Goal: Task Accomplishment & Management: Use online tool/utility

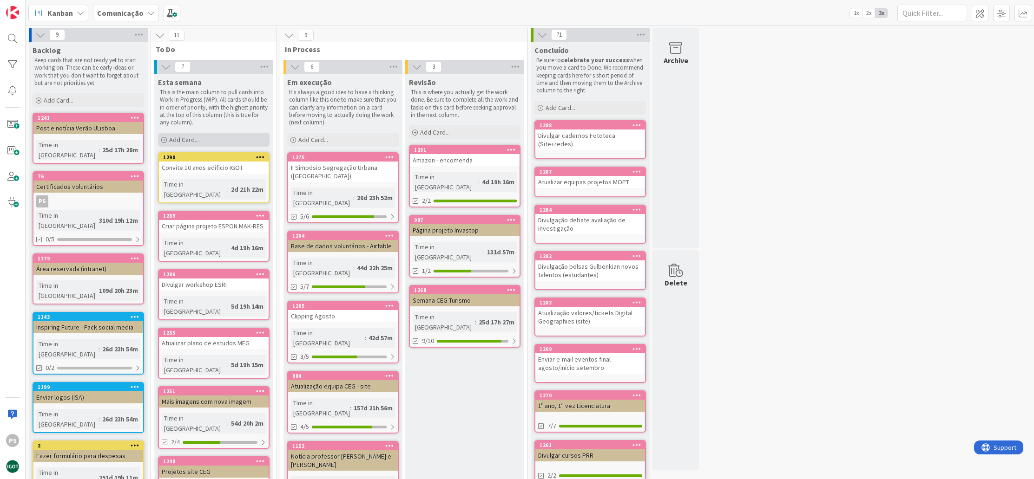
click at [209, 141] on div "Add Card..." at bounding box center [213, 140] width 111 height 14
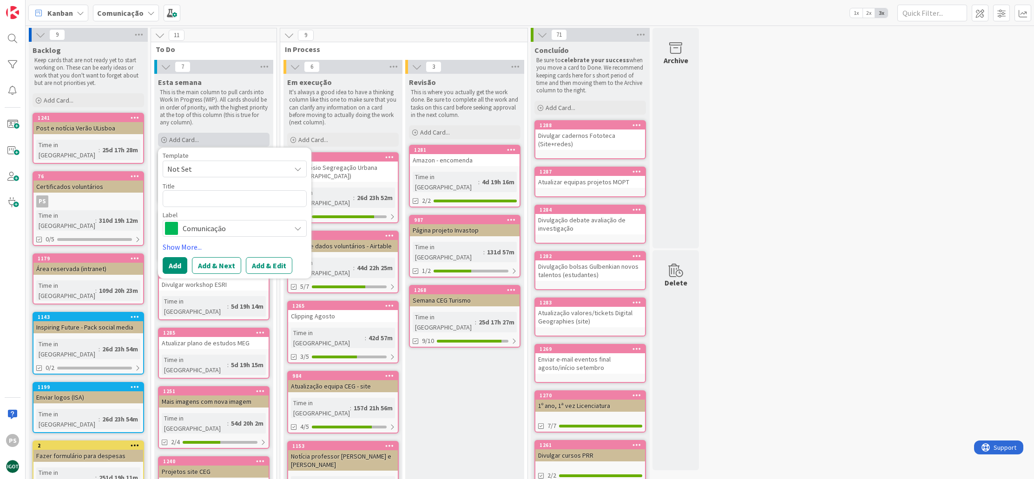
type textarea "x"
type textarea "II Simpósio Ibero-Americano"
click at [279, 224] on span "Comunicação" at bounding box center [234, 228] width 103 height 13
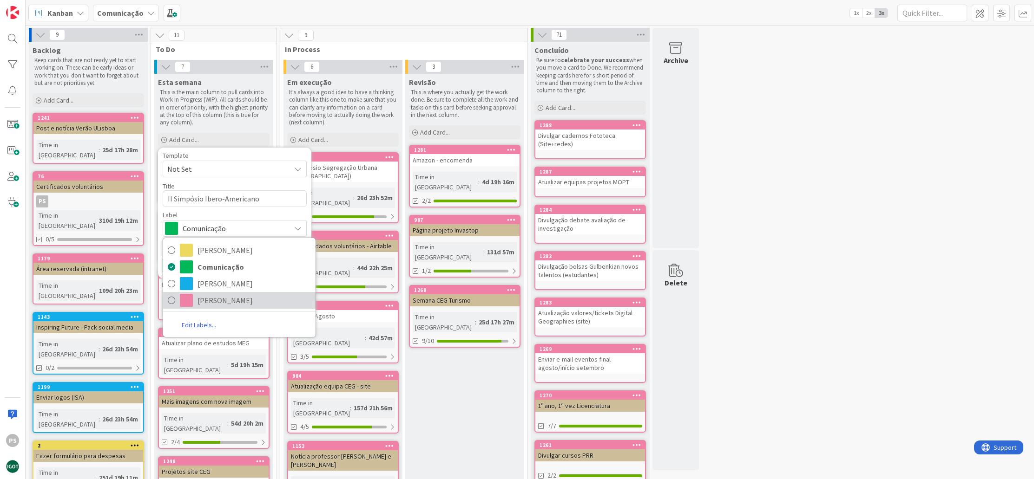
click at [220, 303] on span "Paula" at bounding box center [253, 301] width 113 height 14
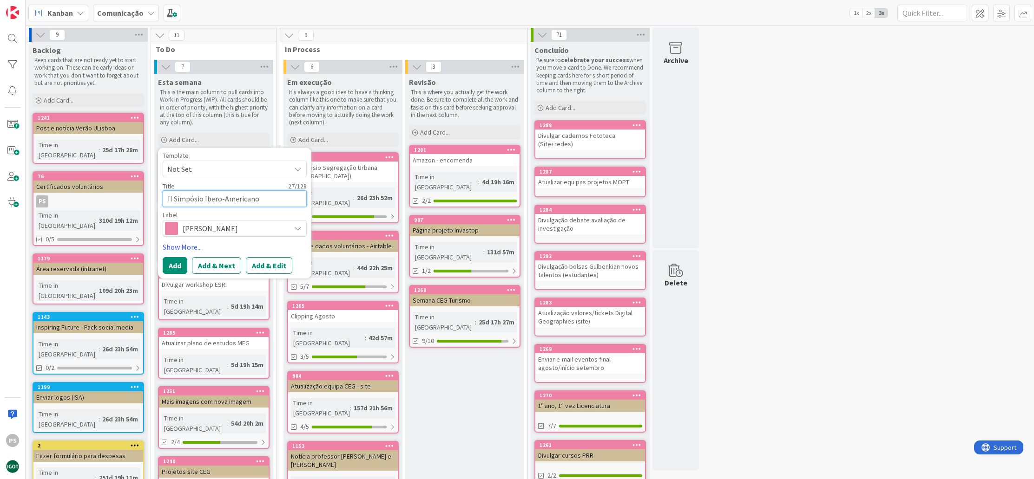
click at [269, 202] on textarea "II Simpósio Ibero-Americano" at bounding box center [235, 198] width 144 height 17
type textarea "x"
type textarea "II Simpósio Ibero-Americano"
type textarea "x"
type textarea "II Simpósio Ibero-Americano -"
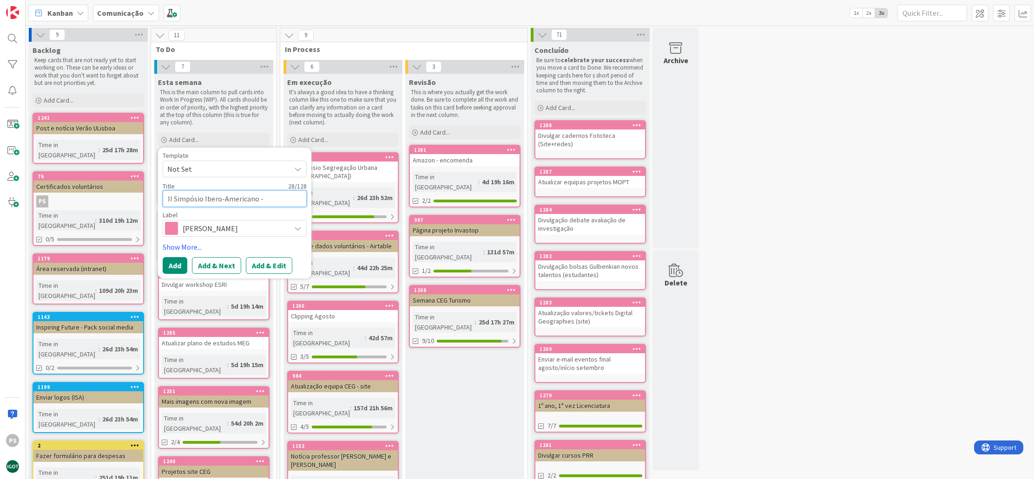
type textarea "x"
type textarea "II Simpósio Ibero-Americano -"
type textarea "x"
type textarea "II Simpósio Ibero-Americano - c"
type textarea "x"
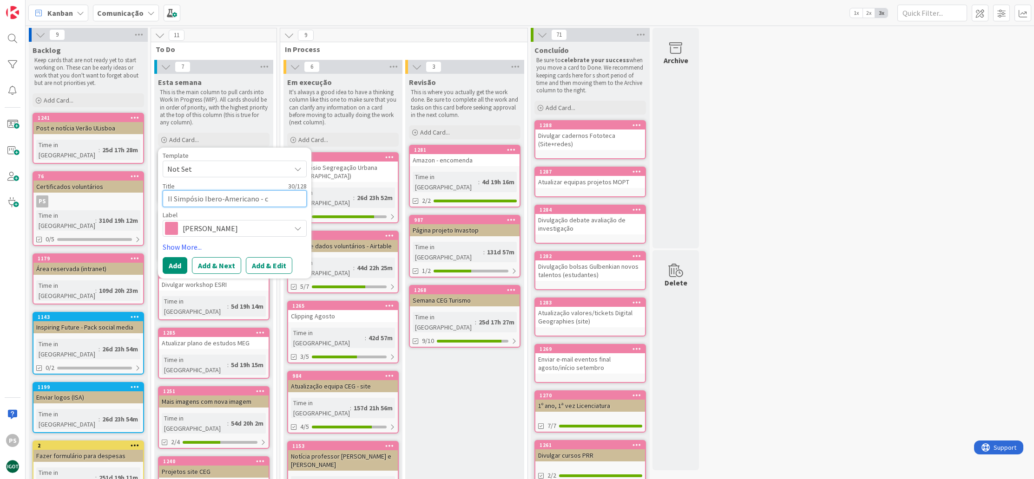
type textarea "II Simpósio Ibero-Americano - co"
type textarea "x"
type textarea "II Simpósio Ibero-Americano - cor"
type textarea "x"
type textarea "II Simpósio Ibero-Americano - corr"
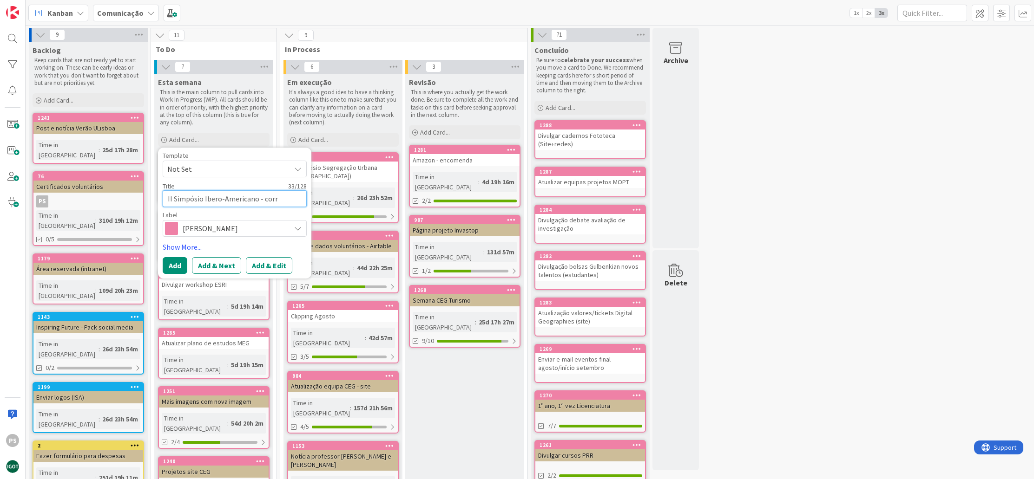
type textarea "x"
type textarea "II Simpósio Ibero-Americano - corre"
type textarea "x"
type textarea "II Simpósio Ibero-Americano - correç~"
type textarea "x"
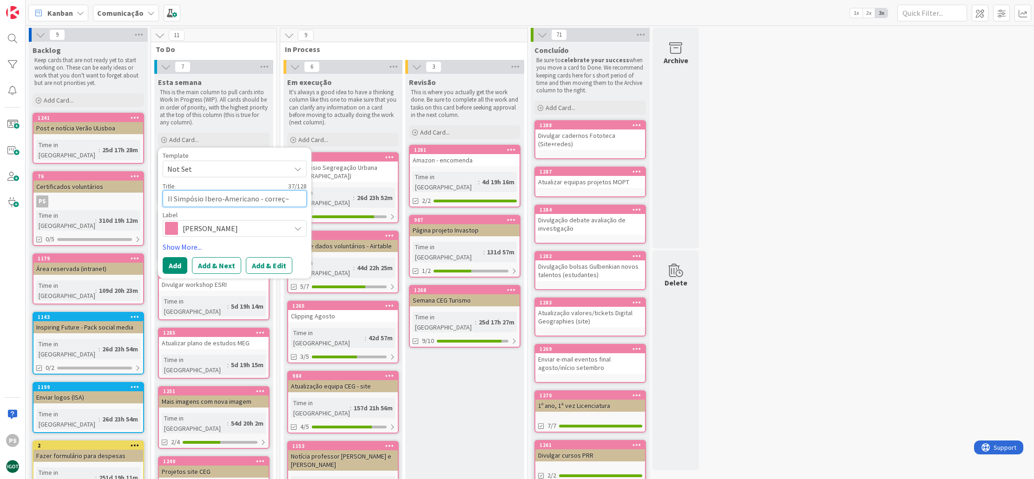
type textarea "II Simpósio Ibero-Americano - correçõ"
type textarea "x"
type textarea "II Simpósio Ibero-Americano - correçõe"
type textarea "x"
type textarea "II Simpósio Ibero-Americano - correções"
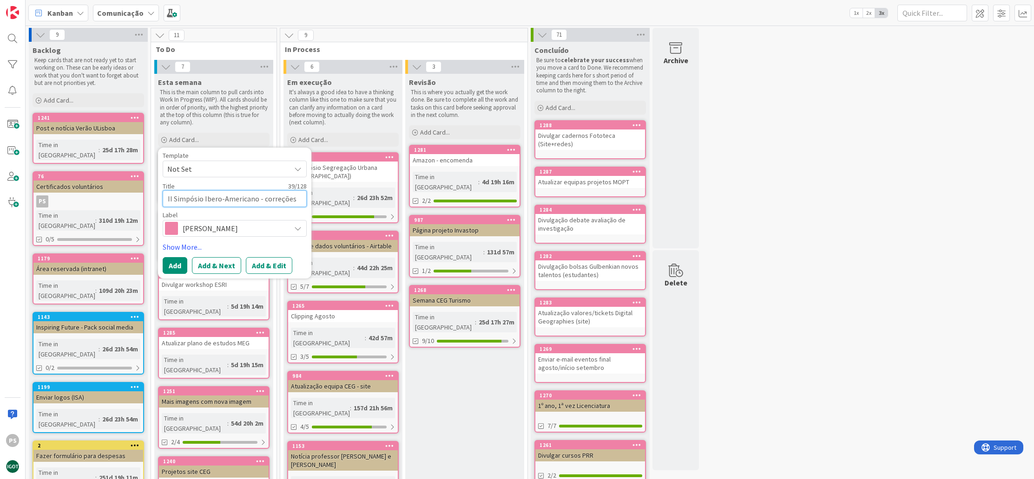
type textarea "x"
type textarea "II Simpósio Ibero-Americano - correções"
type textarea "x"
type textarea "II Simpósio Ibero-Americano - correções c"
type textarea "x"
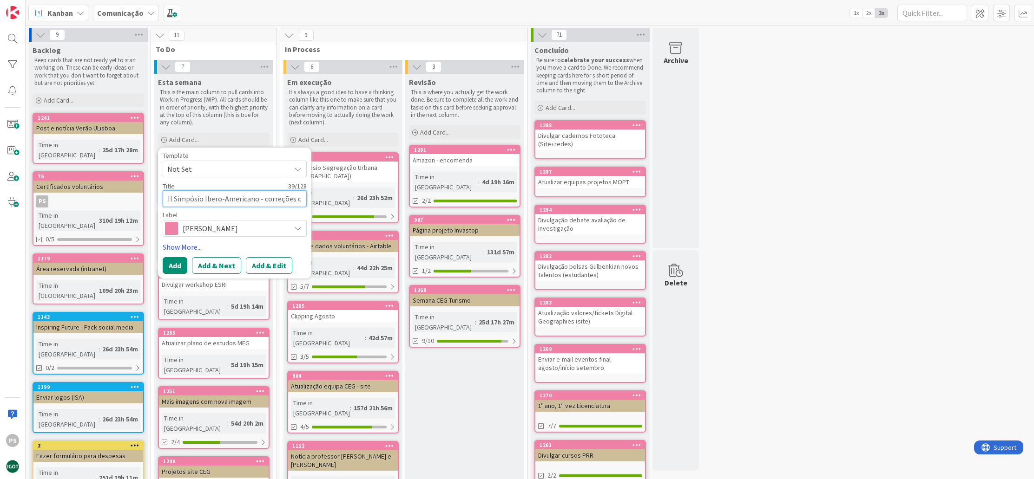
type textarea "II Simpósio Ibero-Americano - correções co"
type textarea "x"
type textarea "II Simpósio Ibero-Americano - correções com"
type textarea "x"
type textarea "II Simpósio Ibero-Americano - correções com"
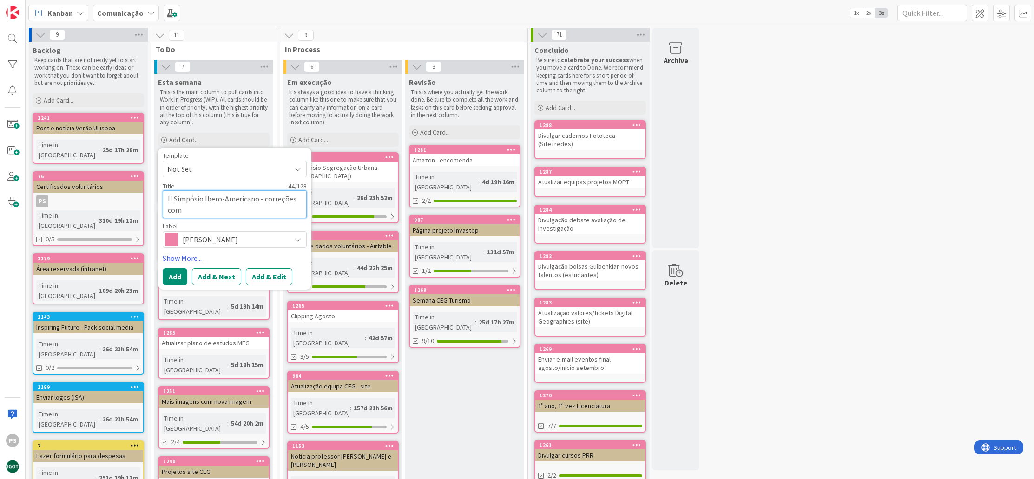
type textarea "x"
type textarea "II Simpósio Ibero-Americano - correções com p"
type textarea "x"
type textarea "II Simpósio Ibero-Americano - correções com pr"
type textarea "x"
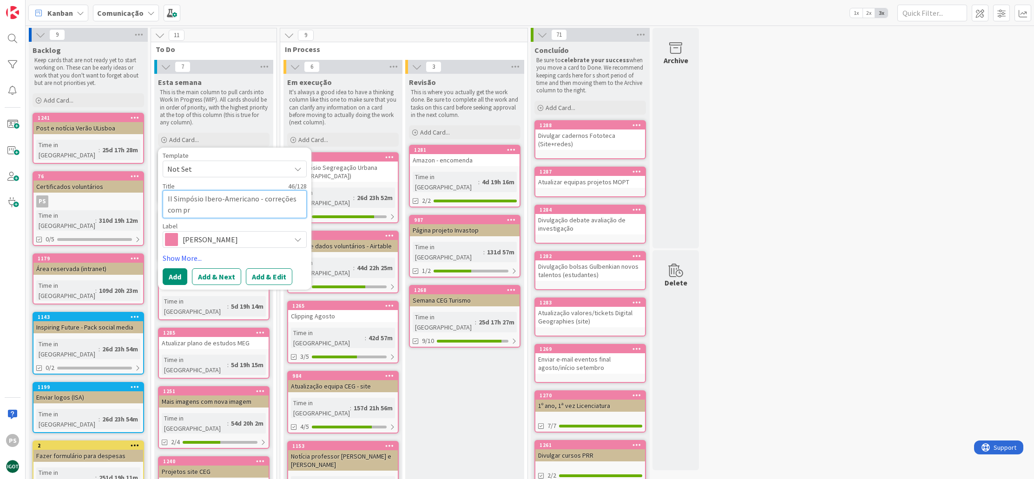
type textarea "II Simpósio Ibero-Americano - correções com pro"
type textarea "x"
type textarea "II Simpósio Ibero-Americano - correções com prof"
type textarea "x"
type textarea "II Simpósio Ibero-Americano - correções com prof."
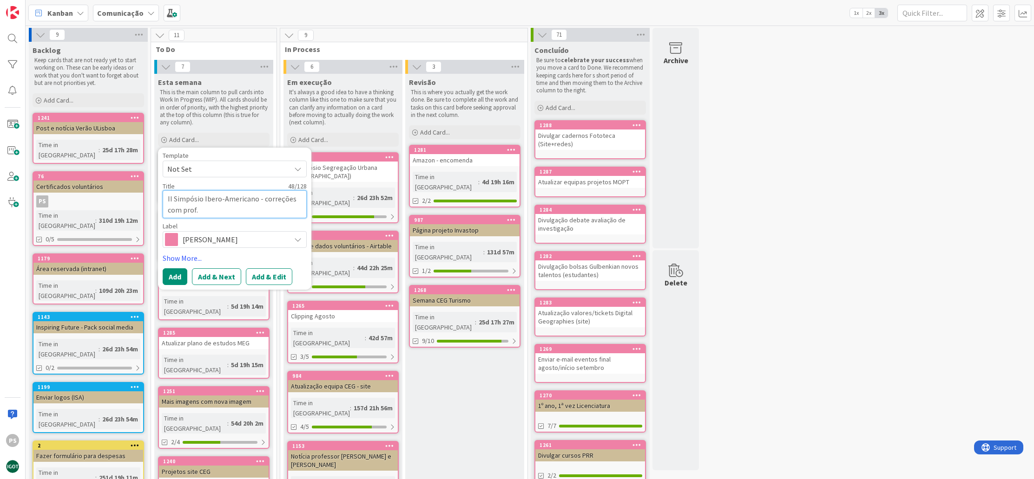
type textarea "x"
type textarea "II Simpósio Ibero-Americano - correções com prof."
type textarea "x"
type textarea "II Simpósio Ibero-Americano - correções com prof. J"
type textarea "x"
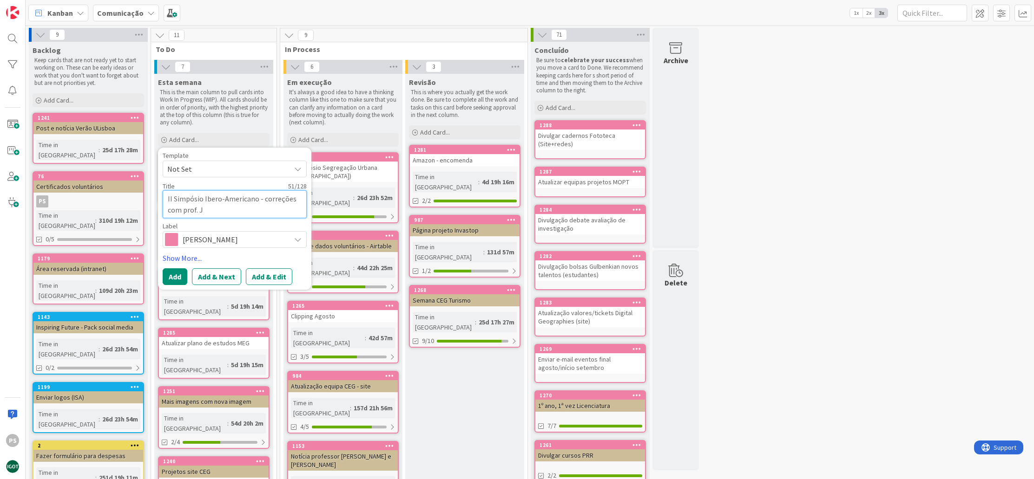
type textarea "II Simpósio Ibero-Americano - correções com prof. Jo"
type textarea "x"
type textarea "II Simpósio Ibero-Americano - correções com prof. Jor"
type textarea "x"
type textarea "II Simpósio Ibero-Americano - correções com prof. Jorg"
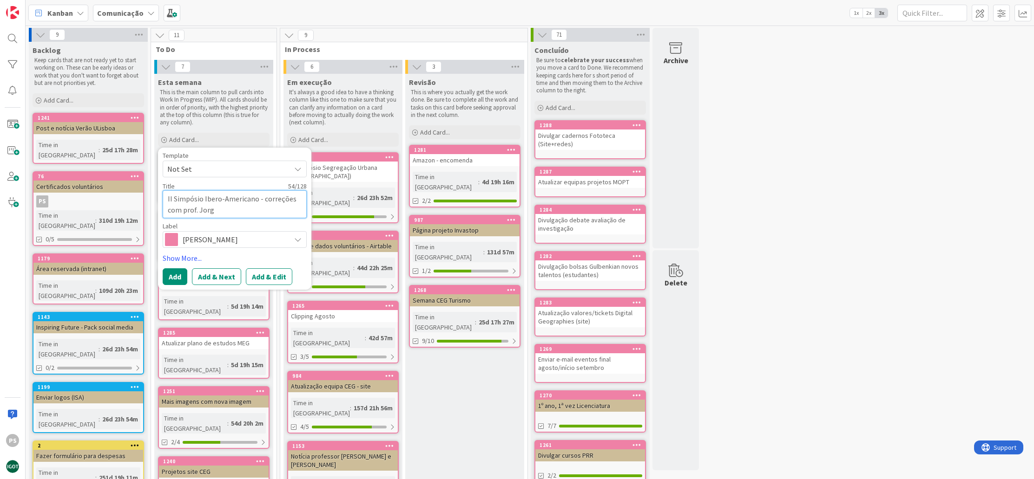
type textarea "x"
type textarea "II Simpósio Ibero-Americano - correções com prof. Jorge"
click at [172, 274] on button "Add" at bounding box center [175, 276] width 25 height 17
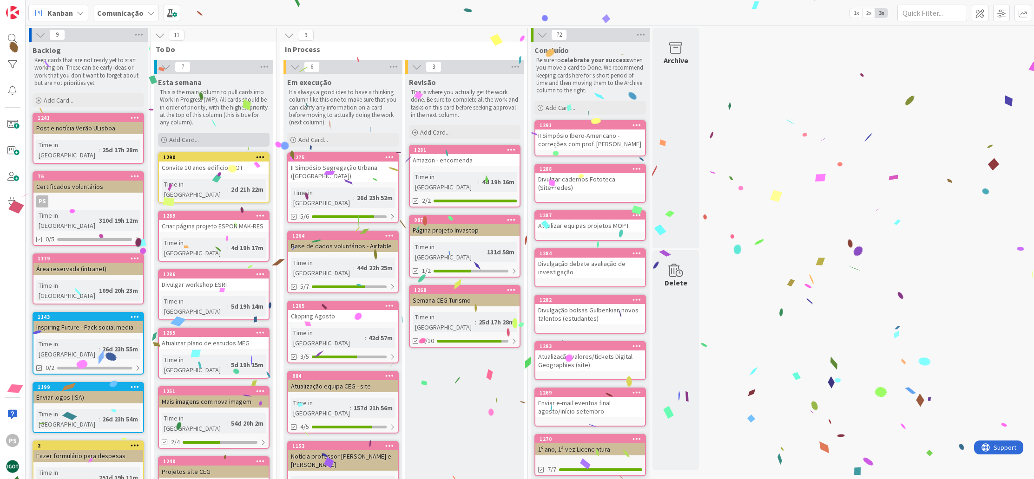
click at [202, 136] on div "Add Card..." at bounding box center [213, 140] width 111 height 14
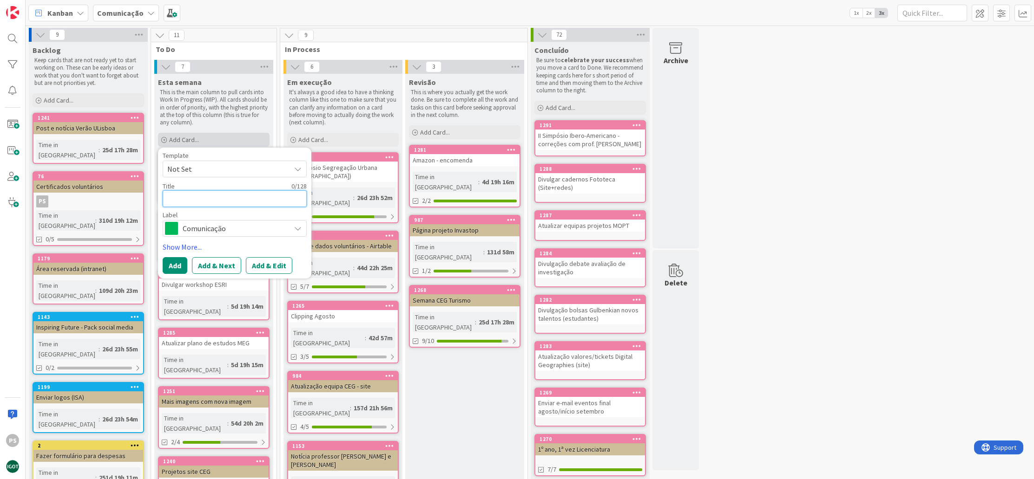
type textarea "x"
type textarea "J"
type textarea "x"
type textarea "K"
type textarea "x"
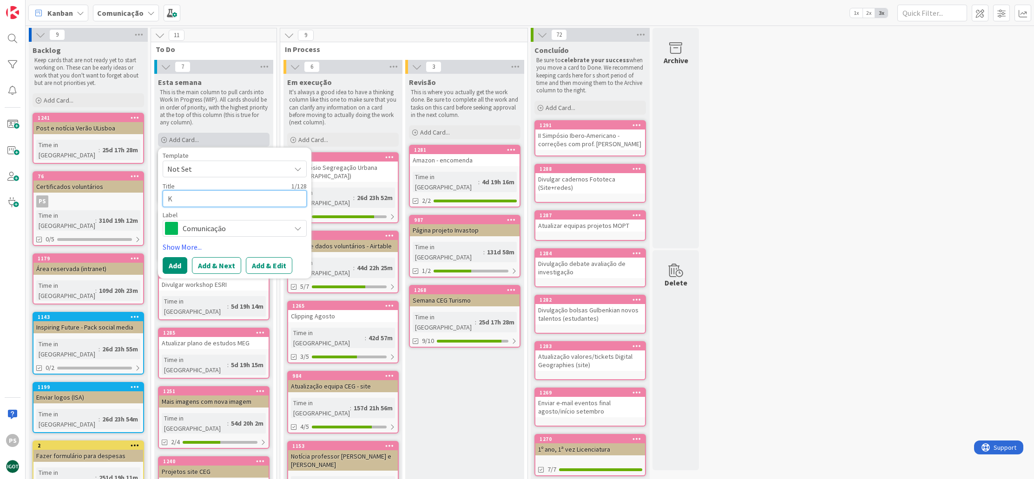
type textarea "Ki"
type textarea "x"
type textarea "Kit"
type textarea "x"
type textarea "Kits"
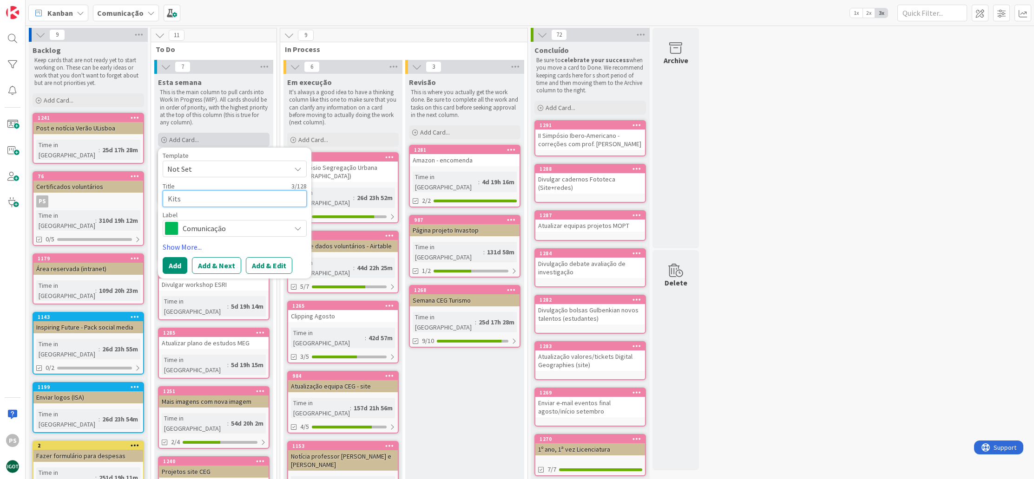
type textarea "x"
type textarea "Kits"
type textarea "x"
type textarea "Kits e"
type textarea "x"
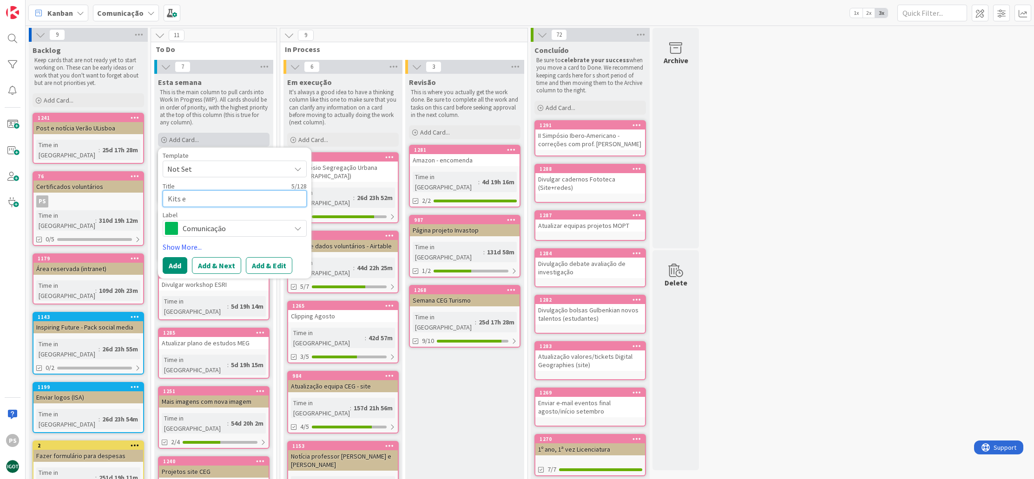
type textarea "Kits es"
type textarea "x"
type textarea "Kits est"
type textarea "x"
type textarea "Kits estu"
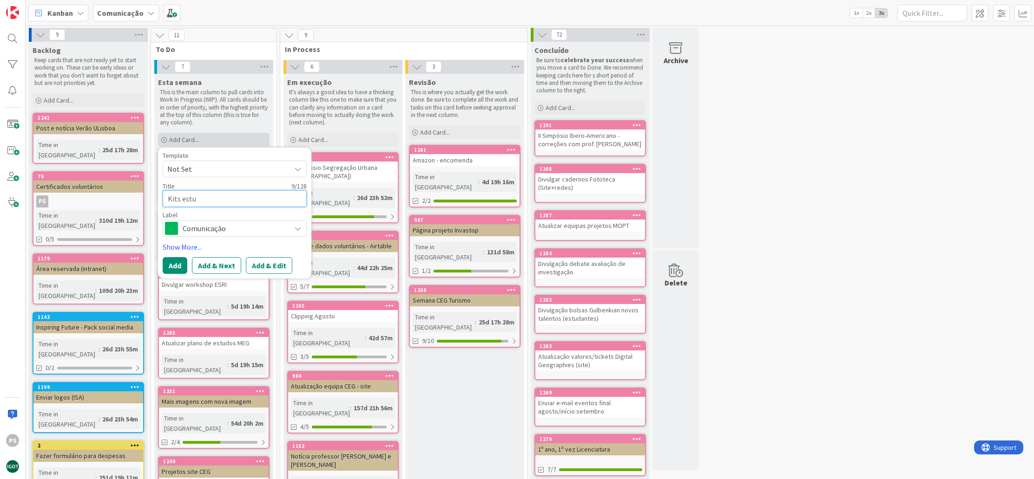
type textarea "x"
type textarea "Kits estud"
type textarea "x"
type textarea "Kits estuda"
type textarea "x"
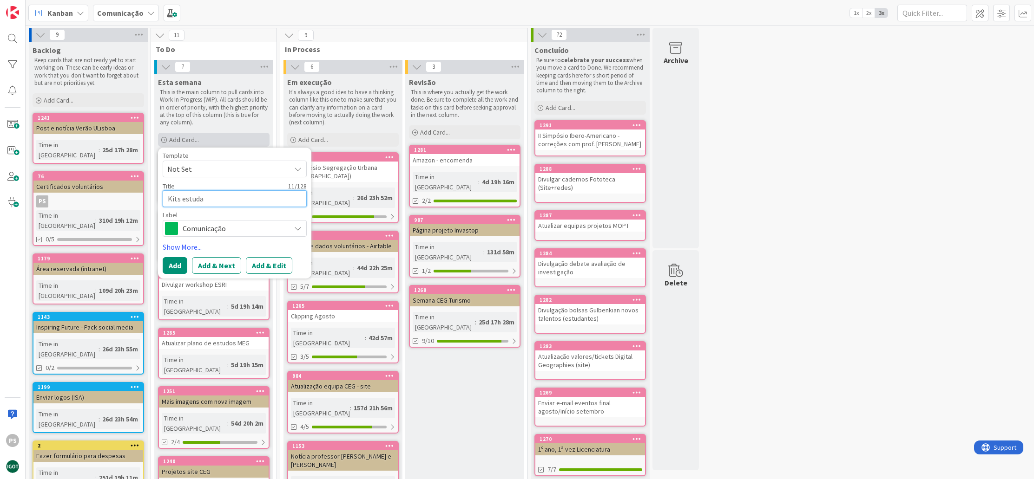
type textarea "Kits estudan"
type textarea "x"
type textarea "Kits estudant"
type textarea "x"
type textarea "Kits estudante"
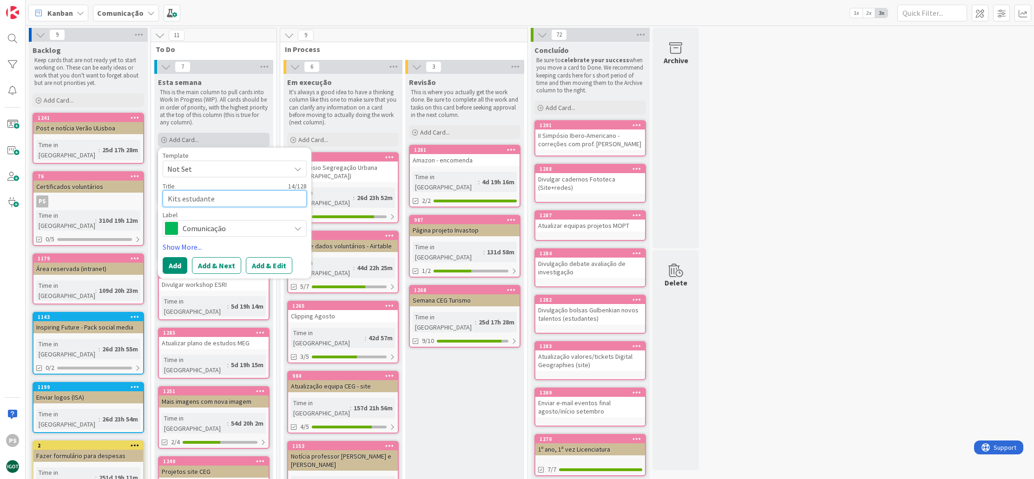
type textarea "x"
type textarea "Kits estudantes"
type textarea "x"
type textarea "Kits estudantes"
type textarea "x"
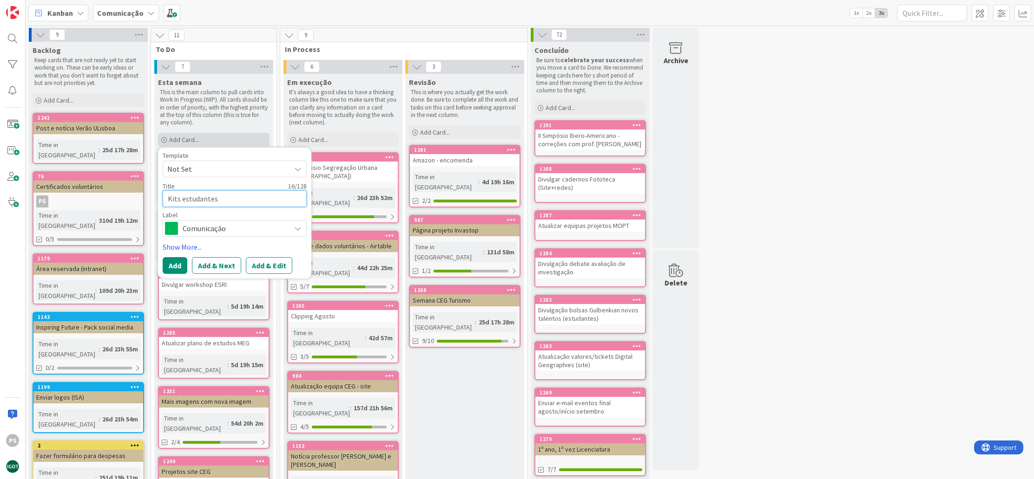
type textarea "Kits estudantes E"
type textarea "x"
type textarea "Kits estudantes Er"
type textarea "x"
type textarea "Kits estudantes Era"
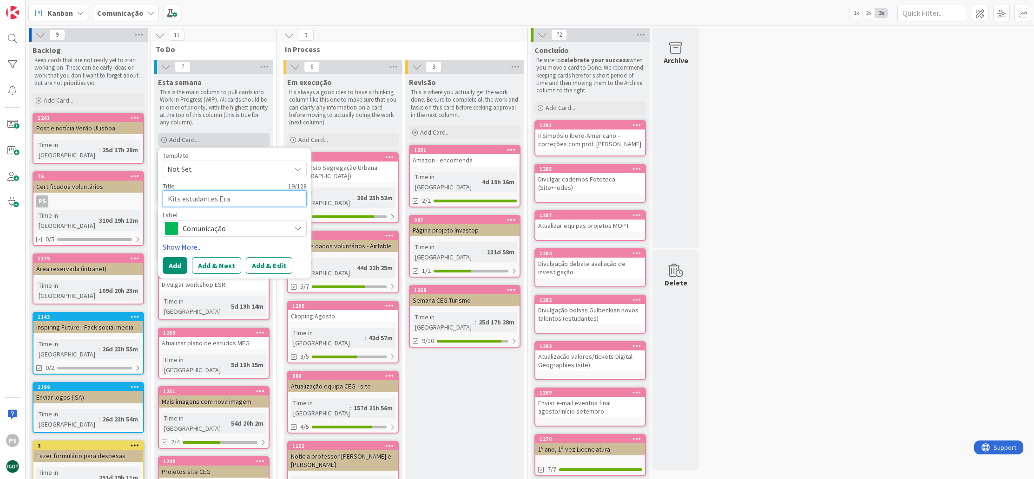
type textarea "x"
type textarea "Kits estudantes Eras"
type textarea "x"
type textarea "Kits estudantes Erasm"
type textarea "x"
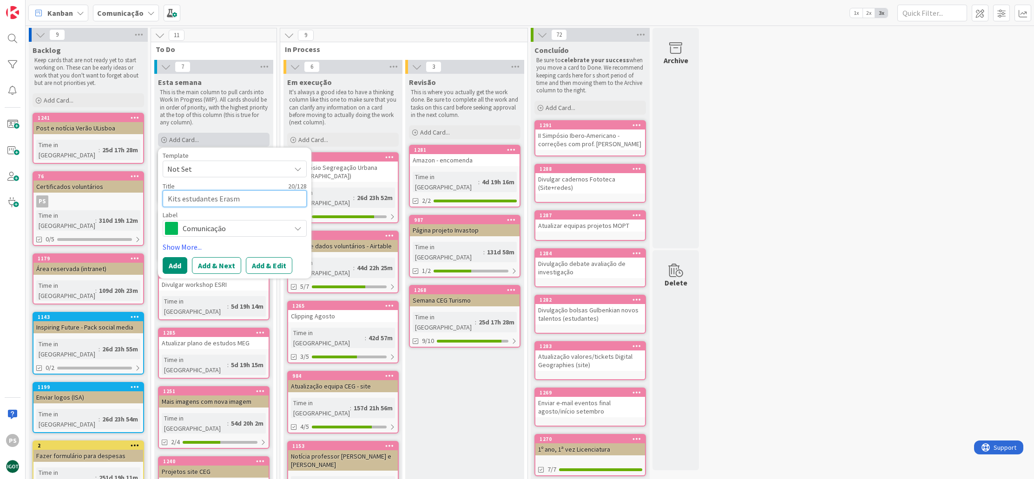
type textarea "Kits estudantes Erasmu"
type textarea "x"
type textarea "Kits estudantes Erasmus"
click at [246, 229] on span "Comunicação" at bounding box center [234, 228] width 103 height 13
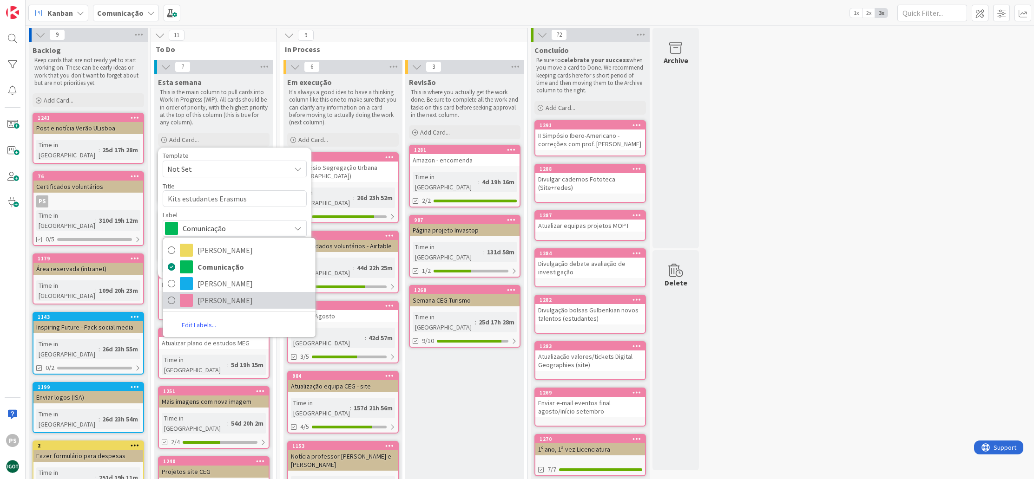
click at [229, 299] on span "Paula" at bounding box center [253, 301] width 113 height 14
type textarea "x"
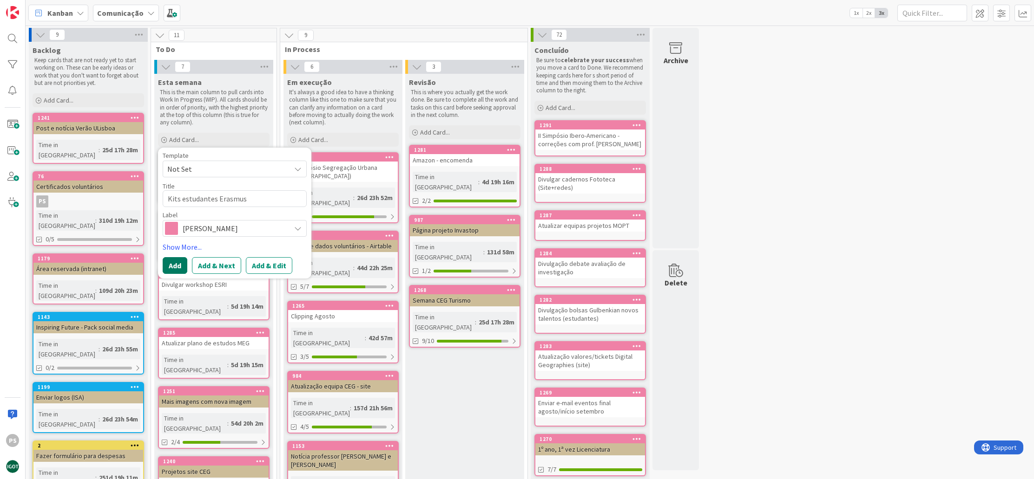
click at [173, 262] on button "Add" at bounding box center [175, 265] width 25 height 17
